Goal: Navigation & Orientation: Find specific page/section

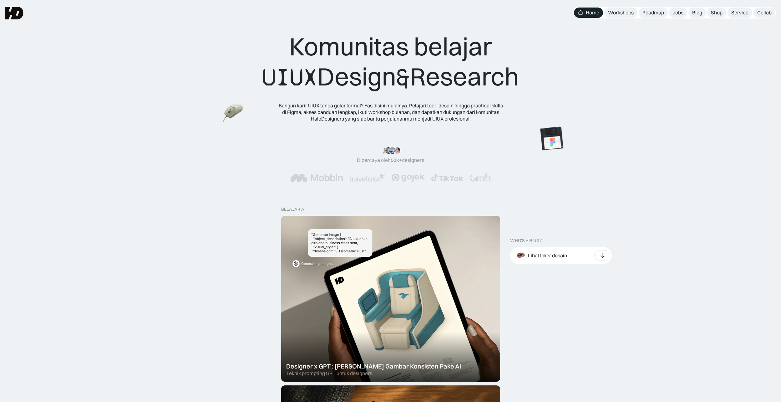
click at [681, 12] on div "Jobs" at bounding box center [678, 12] width 11 height 7
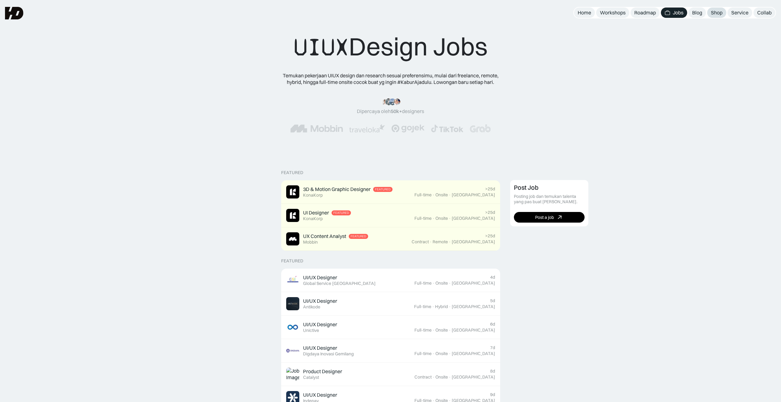
click at [716, 10] on div "Shop" at bounding box center [717, 12] width 12 height 7
click at [637, 12] on div "Roadmap" at bounding box center [646, 12] width 22 height 7
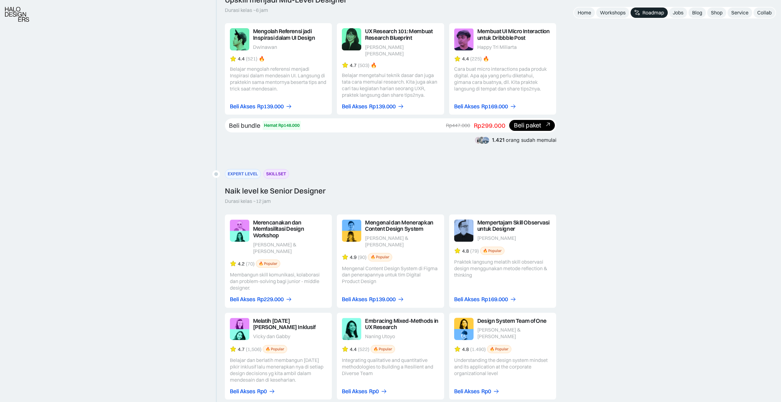
scroll to position [876, 0]
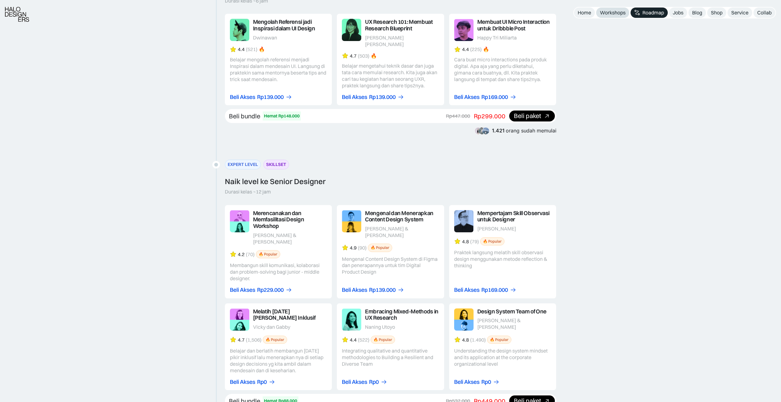
click at [627, 13] on link "Workshops" at bounding box center [612, 13] width 33 height 10
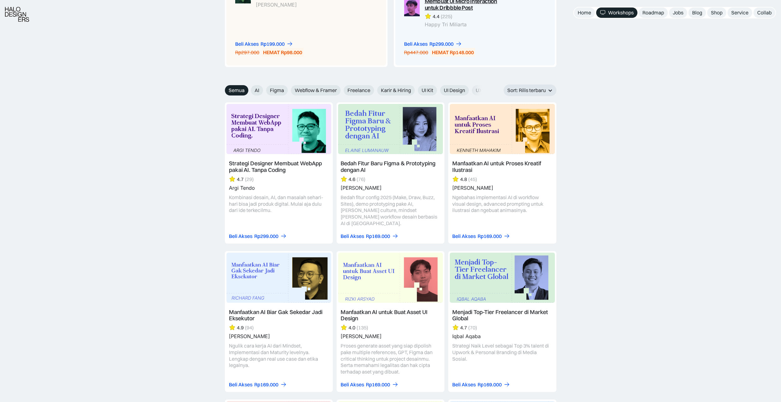
scroll to position [657, 0]
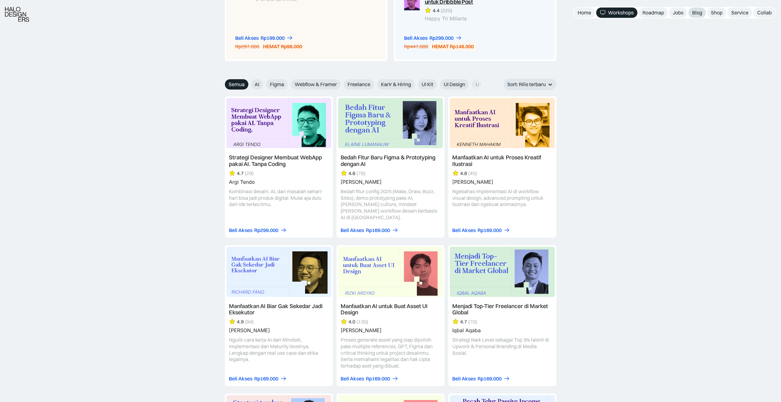
click at [696, 11] on div "Blog" at bounding box center [697, 12] width 10 height 7
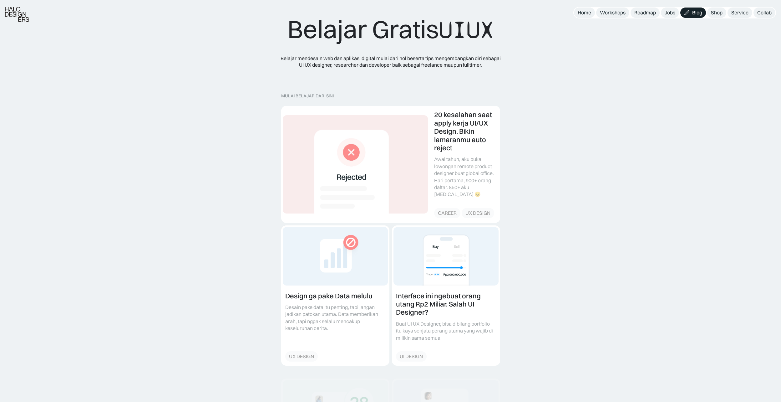
scroll to position [63, 0]
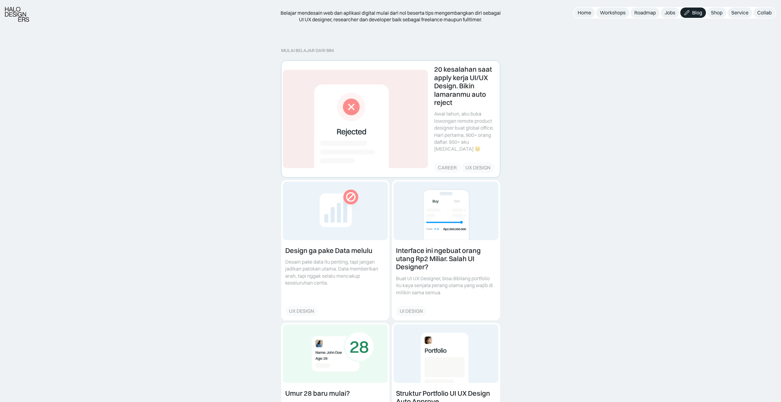
click at [457, 91] on link at bounding box center [391, 119] width 218 height 116
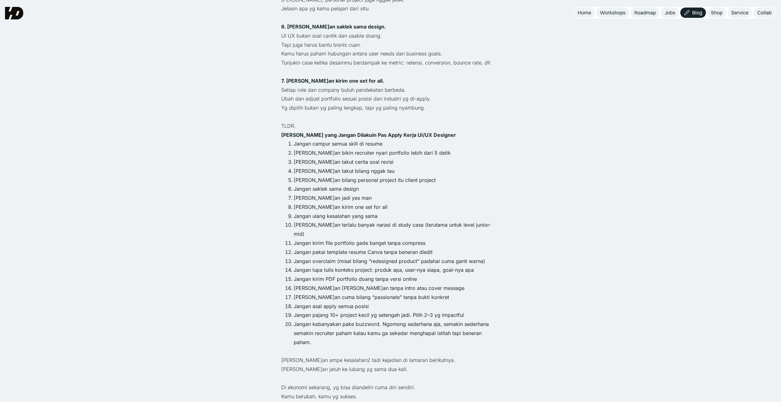
scroll to position [501, 0]
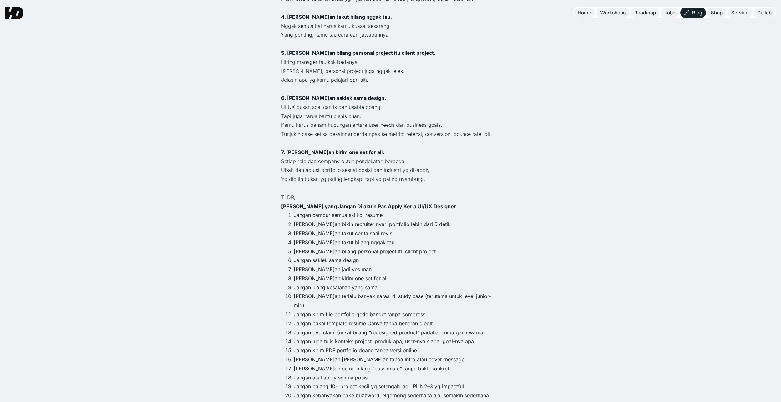
click at [698, 16] on link "Blog" at bounding box center [694, 13] width 26 height 10
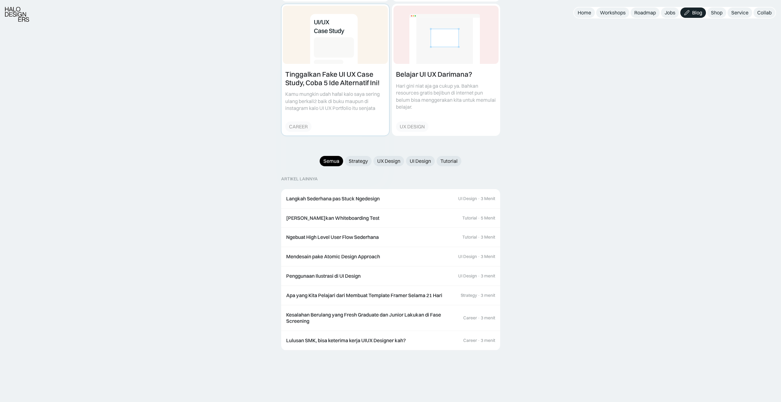
scroll to position [595, 0]
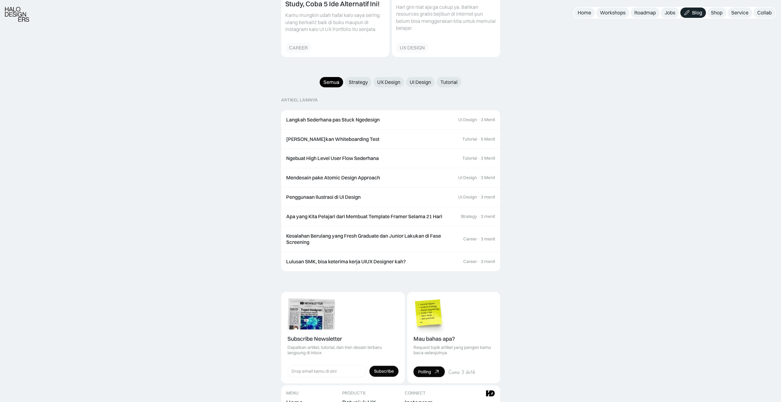
click at [368, 82] on div "Semua Strategy UX Design UI Design Tutorial ARTIKEL LAINNYA Langkah Sederhana p…" at bounding box center [390, 174] width 219 height 194
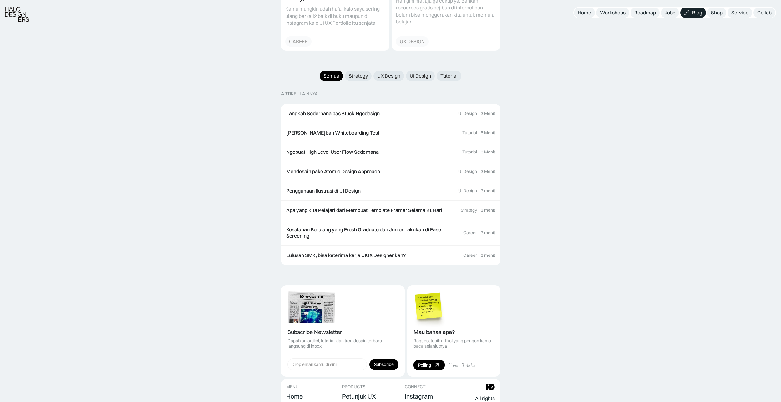
scroll to position [693, 0]
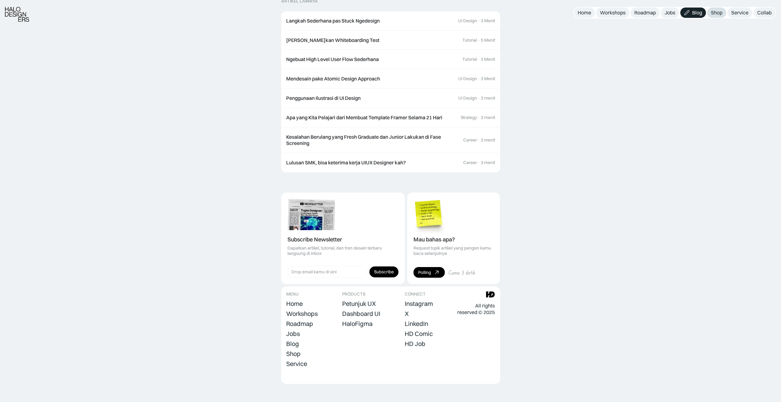
click at [714, 12] on div "Shop" at bounding box center [717, 12] width 12 height 7
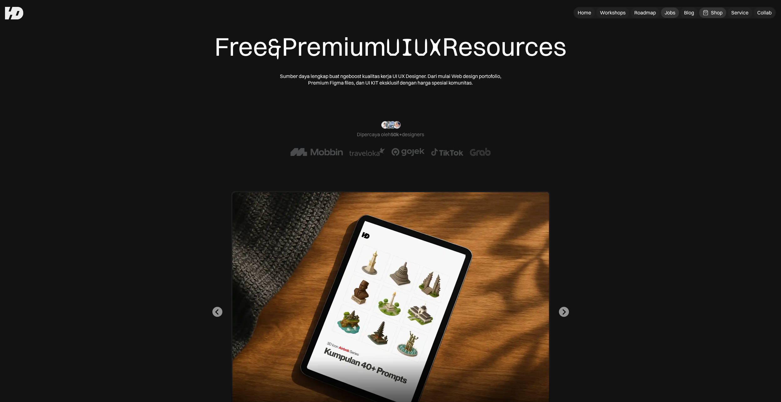
click at [671, 10] on div "Jobs" at bounding box center [670, 12] width 11 height 7
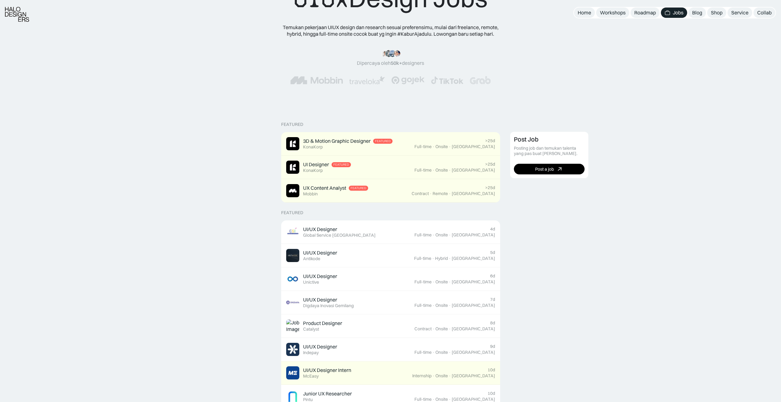
scroll to position [63, 0]
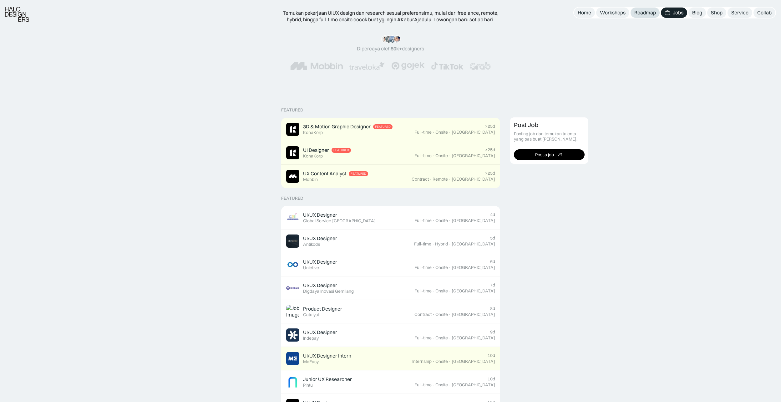
click at [652, 12] on div "Roadmap" at bounding box center [646, 12] width 22 height 7
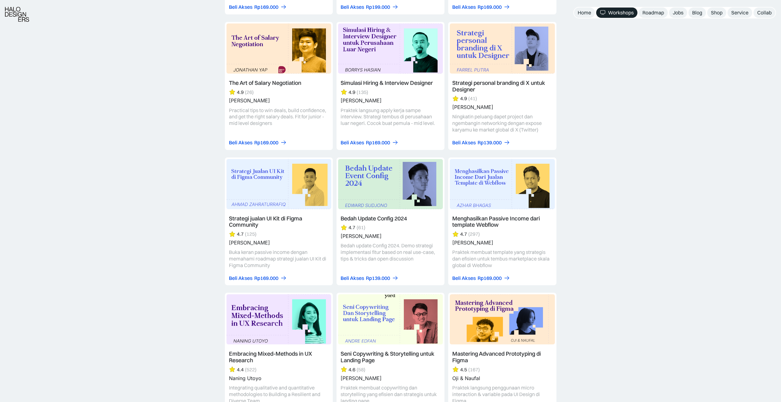
scroll to position [1158, 0]
drag, startPoint x: 400, startPoint y: 75, endPoint x: 577, endPoint y: 98, distance: 179.2
click at [674, 14] on div "Jobs" at bounding box center [678, 12] width 11 height 7
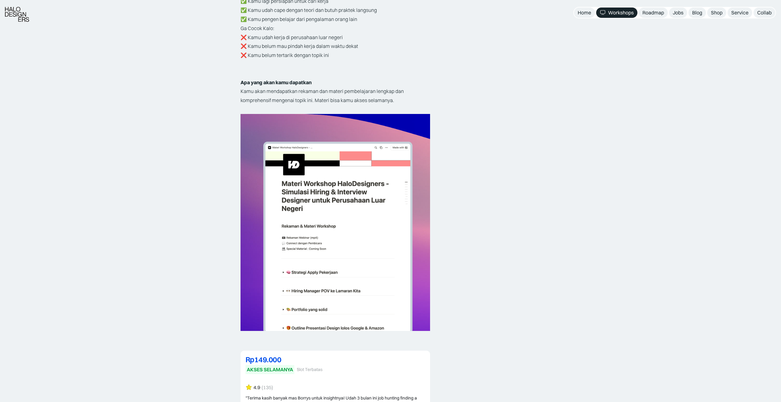
scroll to position [1237, 0]
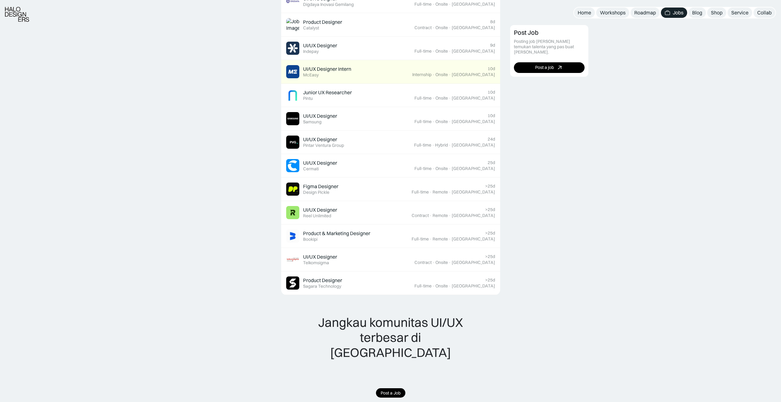
scroll to position [438, 0]
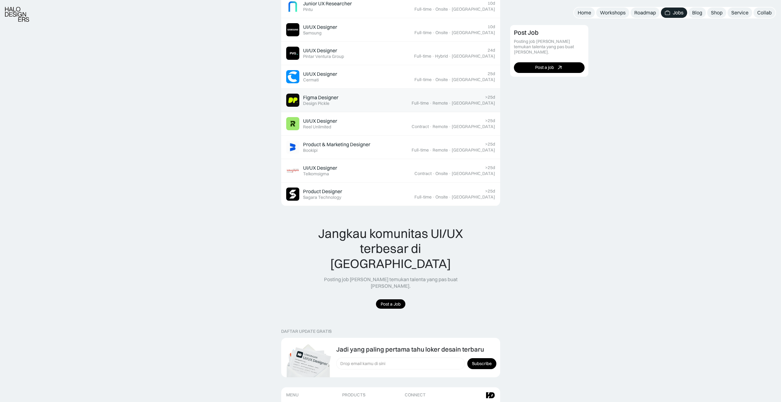
click at [329, 104] on div "Design Pickle" at bounding box center [316, 103] width 26 height 5
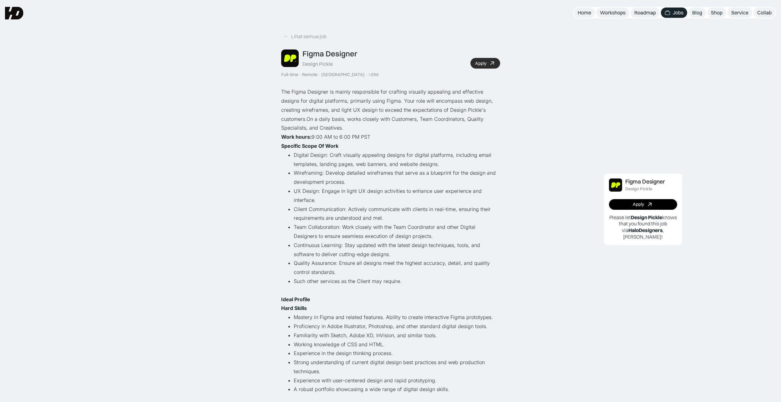
click at [495, 63] on icon at bounding box center [492, 63] width 9 height 9
drag, startPoint x: 308, startPoint y: 178, endPoint x: 309, endPoint y: 173, distance: 5.2
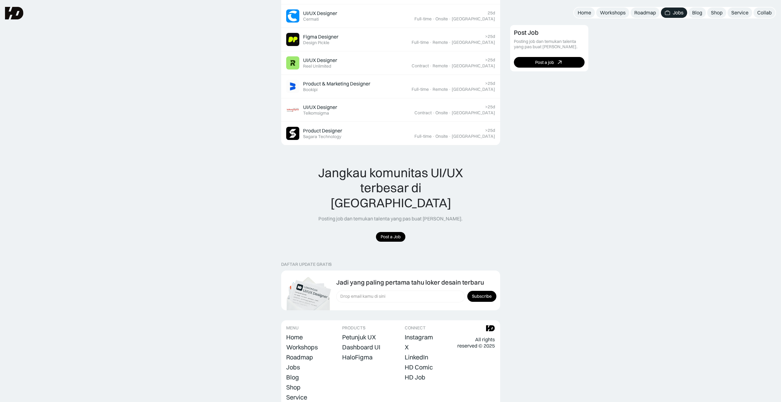
scroll to position [438, 0]
